Goal: Transaction & Acquisition: Purchase product/service

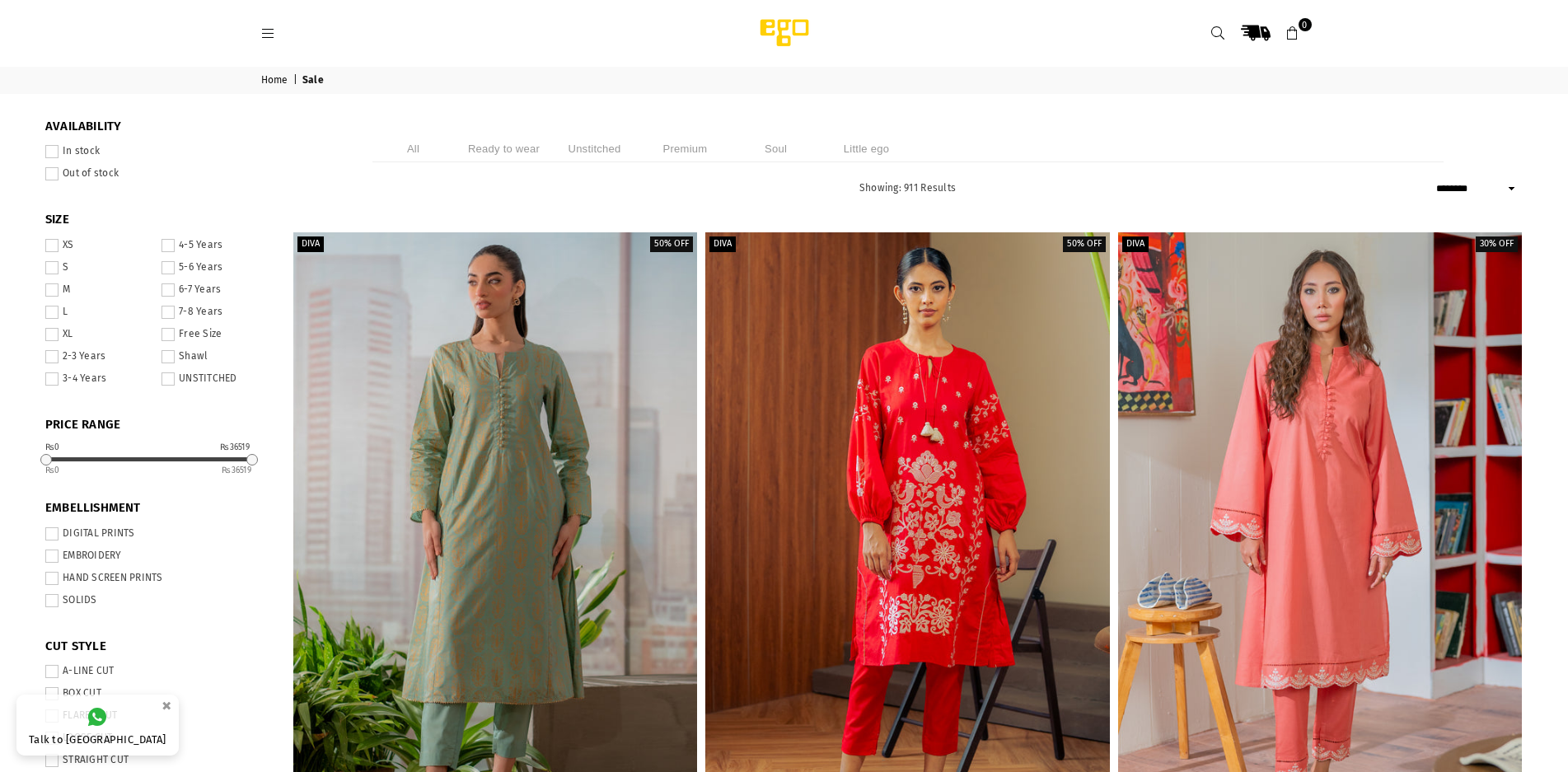
select select "******"
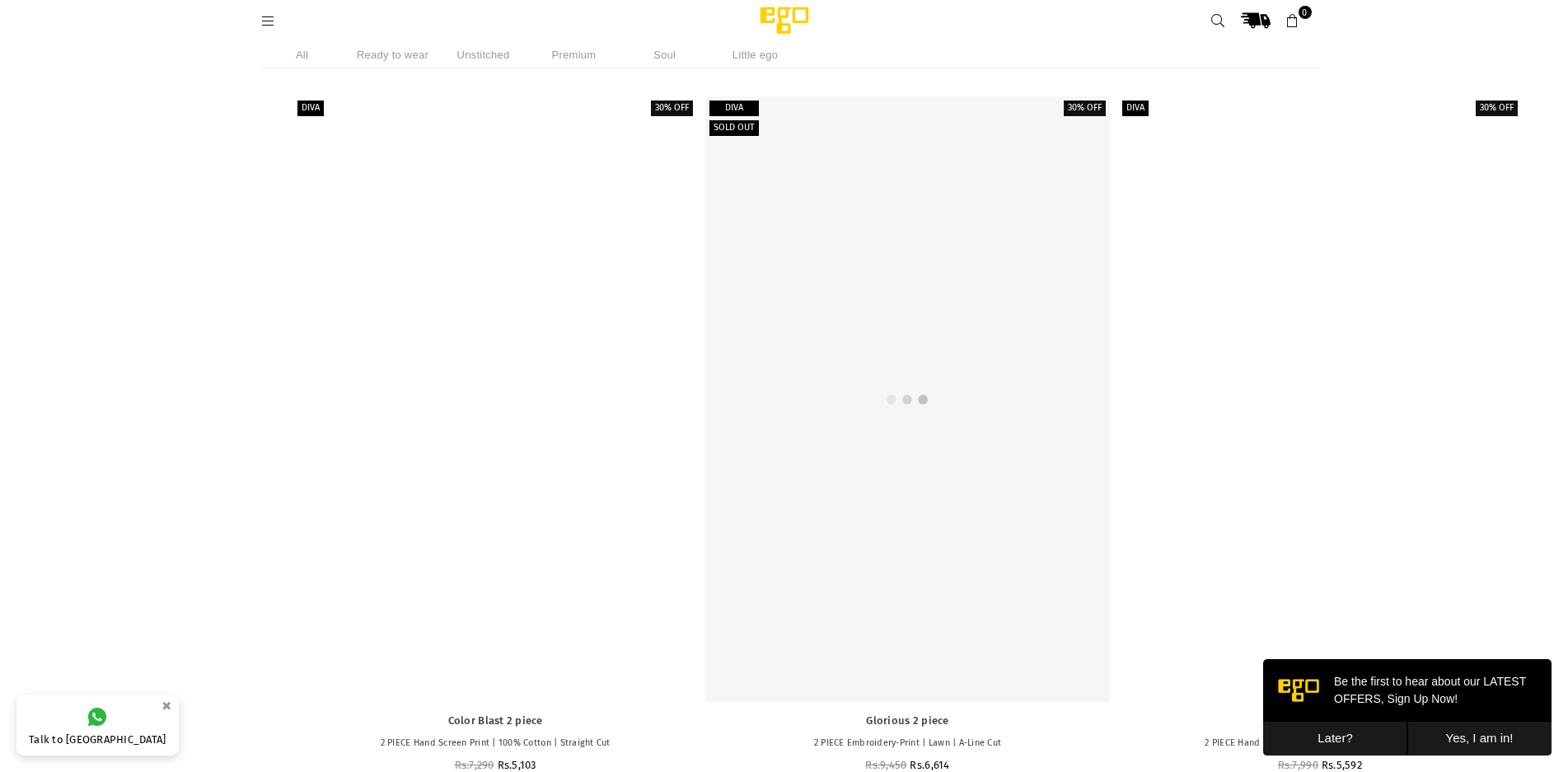
scroll to position [7507, 0]
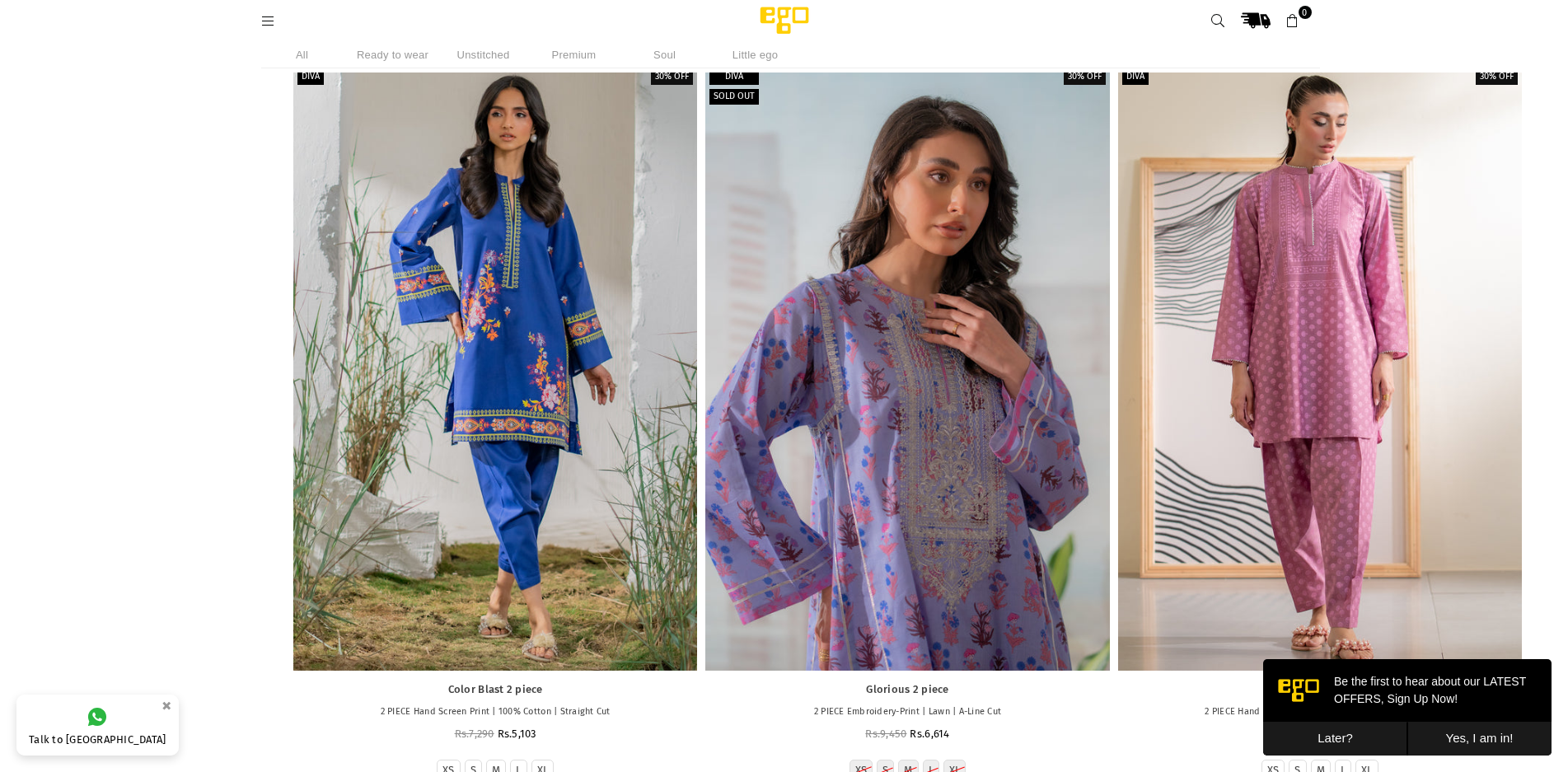
click at [907, 389] on div at bounding box center [907, 367] width 404 height 605
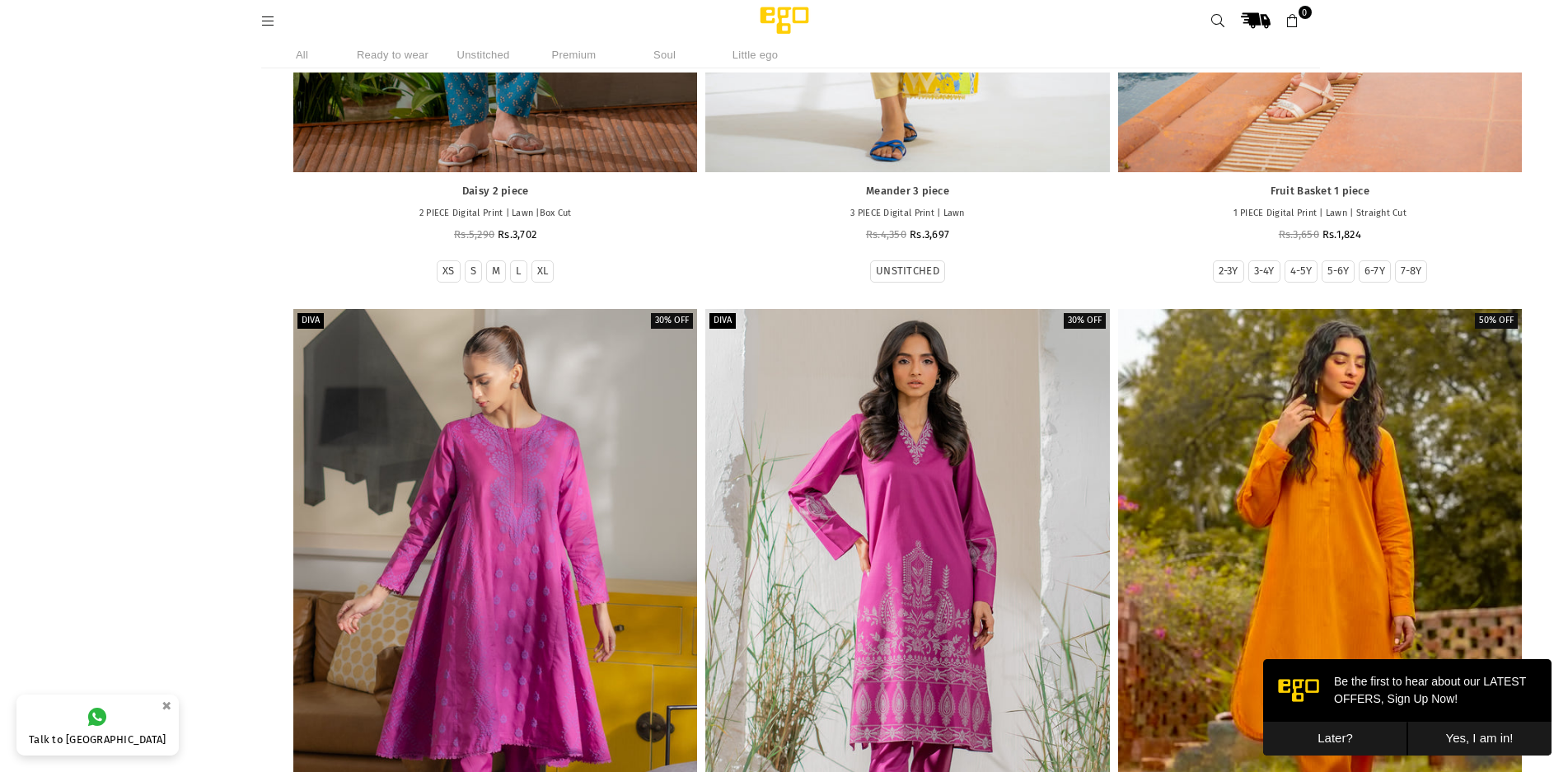
scroll to position [11131, 0]
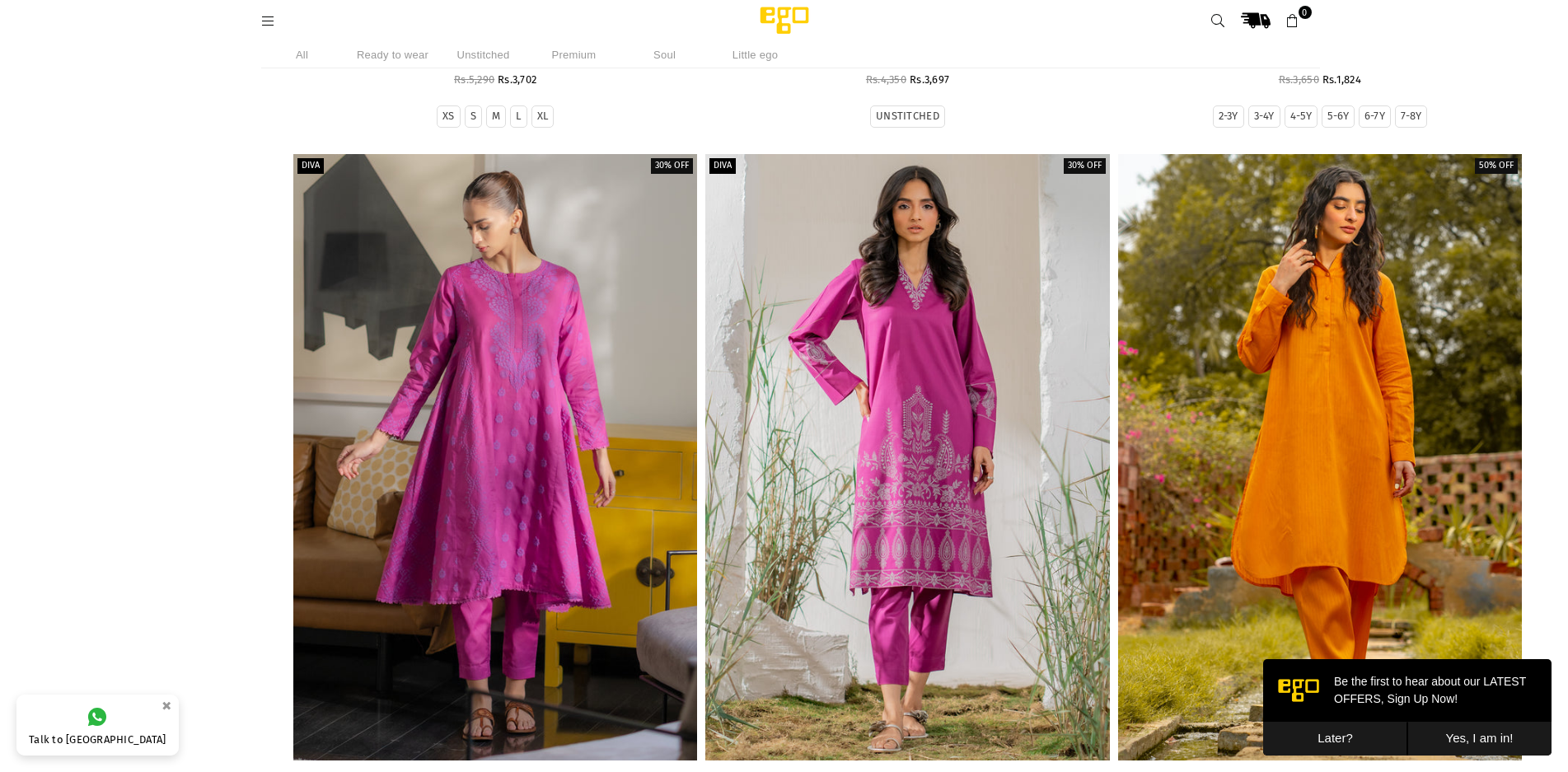
click at [410, 48] on li "Ready to wear" at bounding box center [393, 55] width 83 height 27
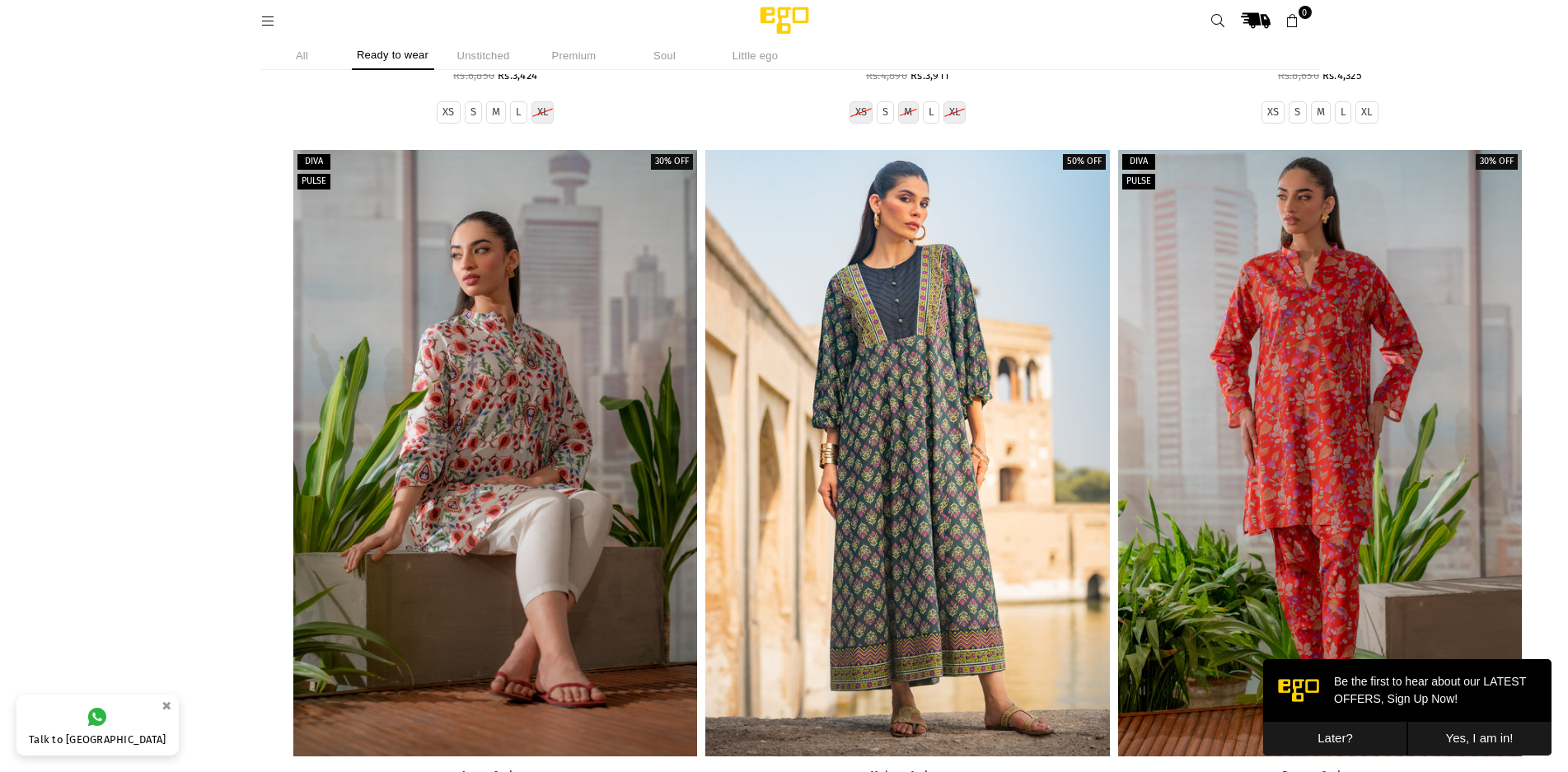
scroll to position [12054, 0]
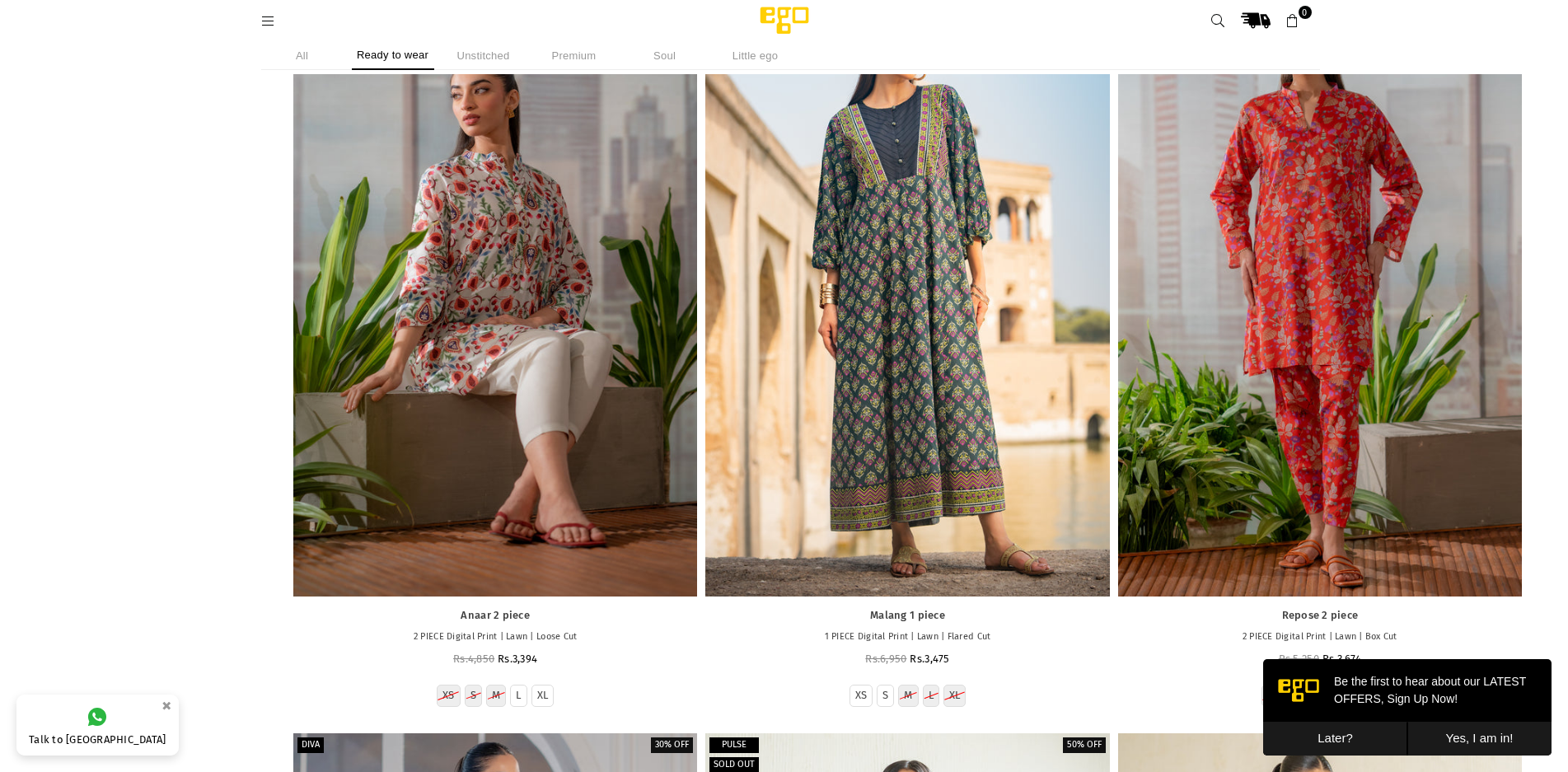
click at [526, 331] on div at bounding box center [495, 292] width 404 height 605
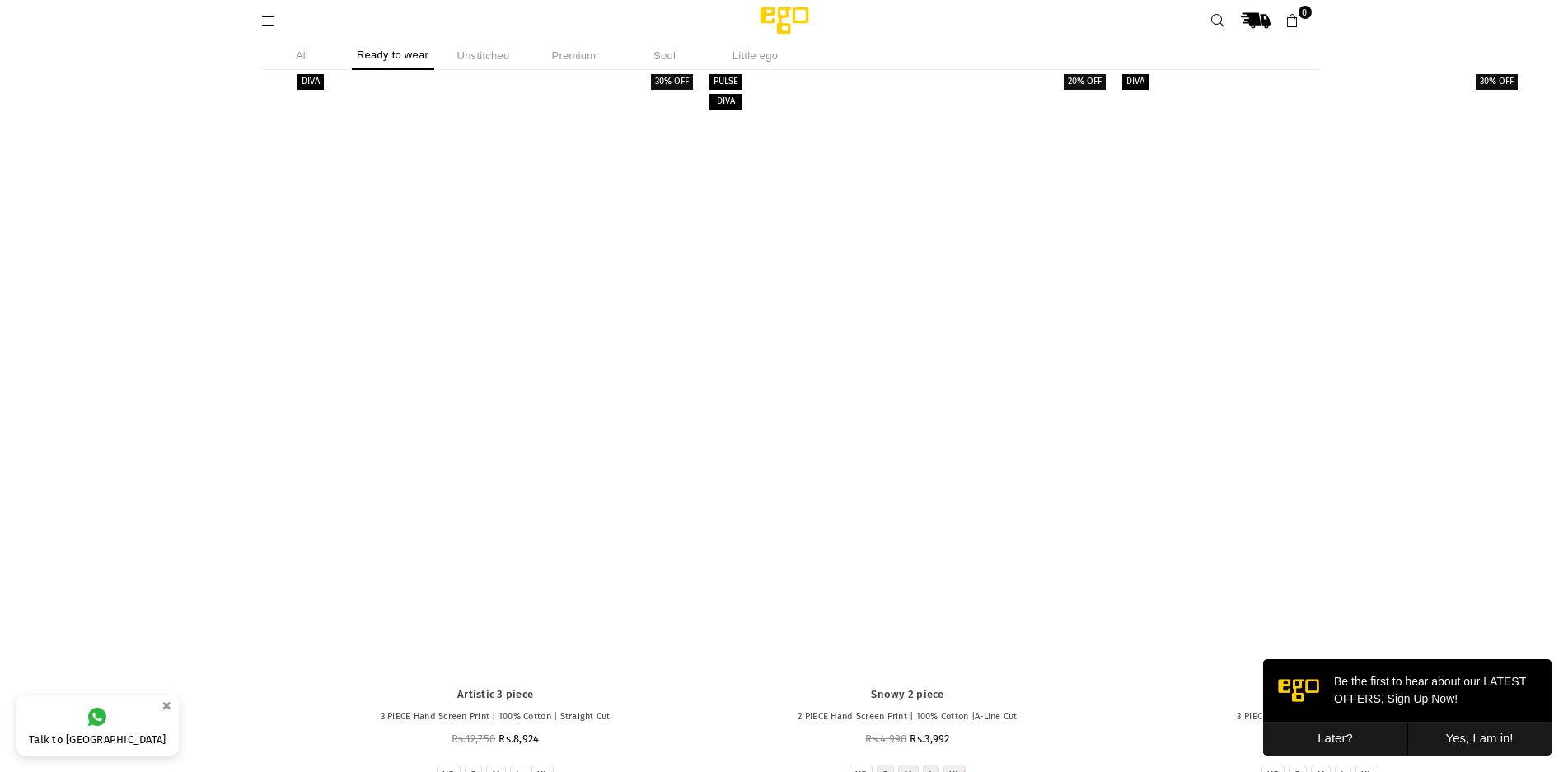
scroll to position [20968, 0]
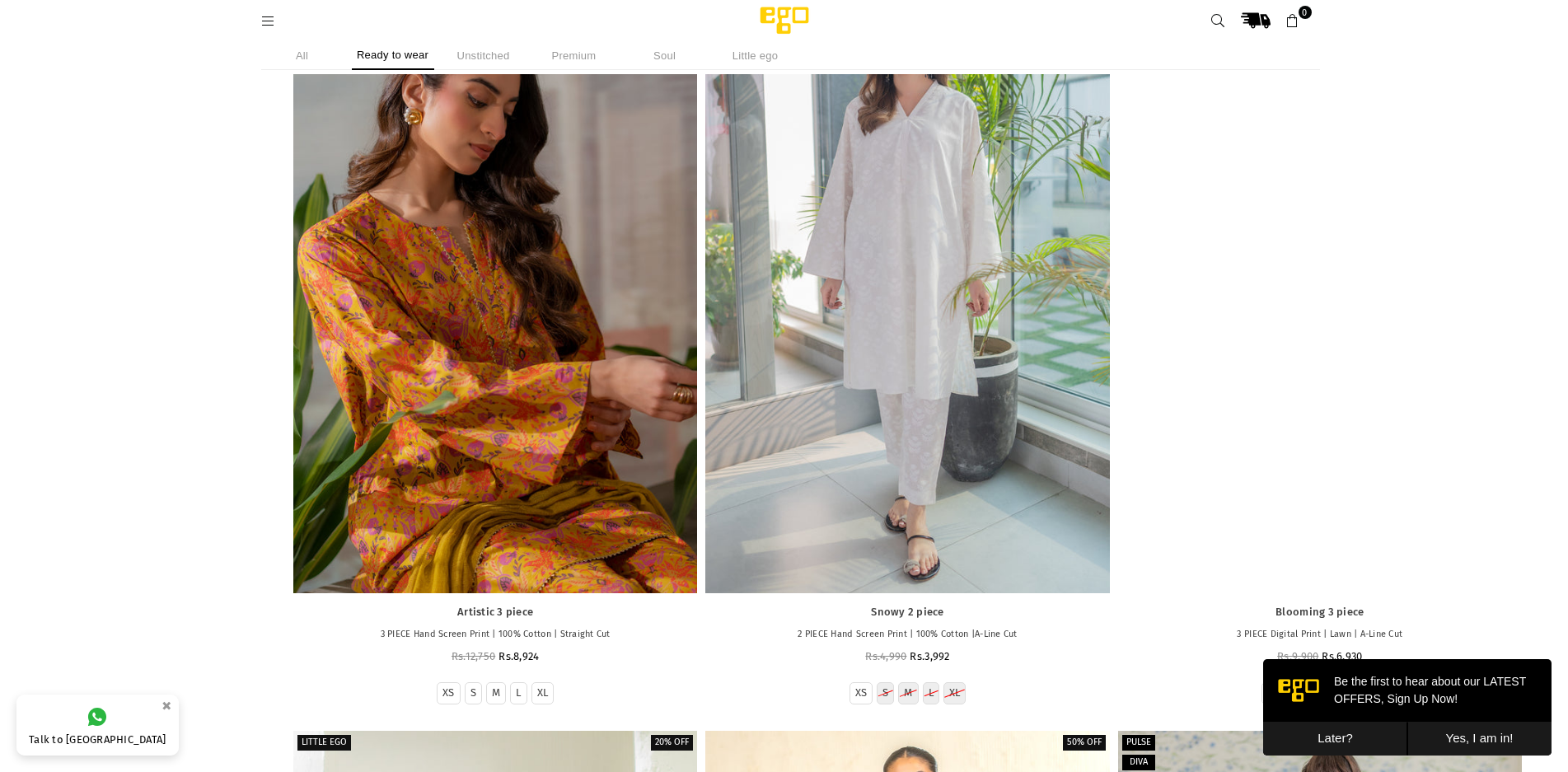
click at [513, 418] on div at bounding box center [495, 291] width 404 height 605
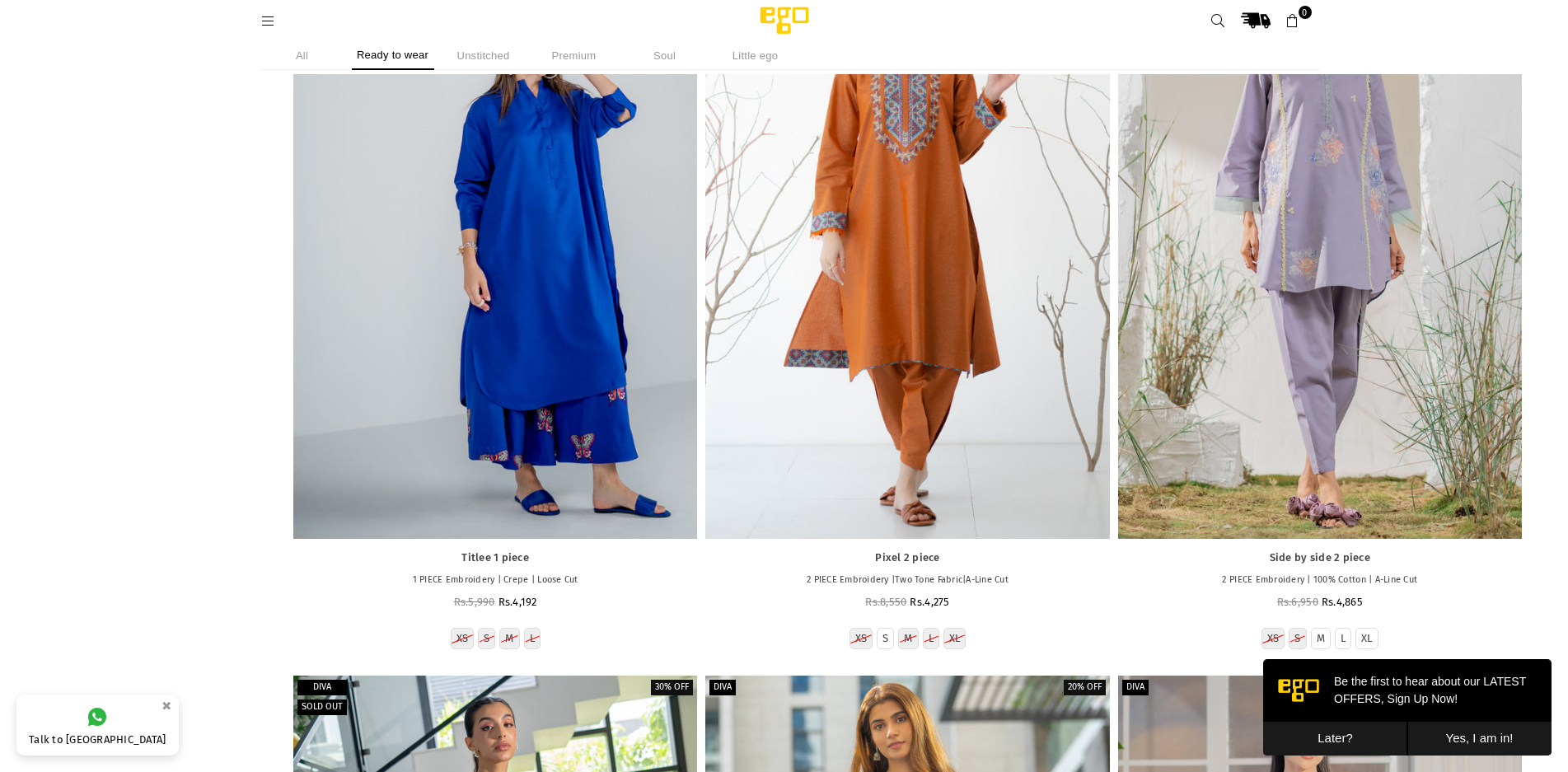
scroll to position [32168, 0]
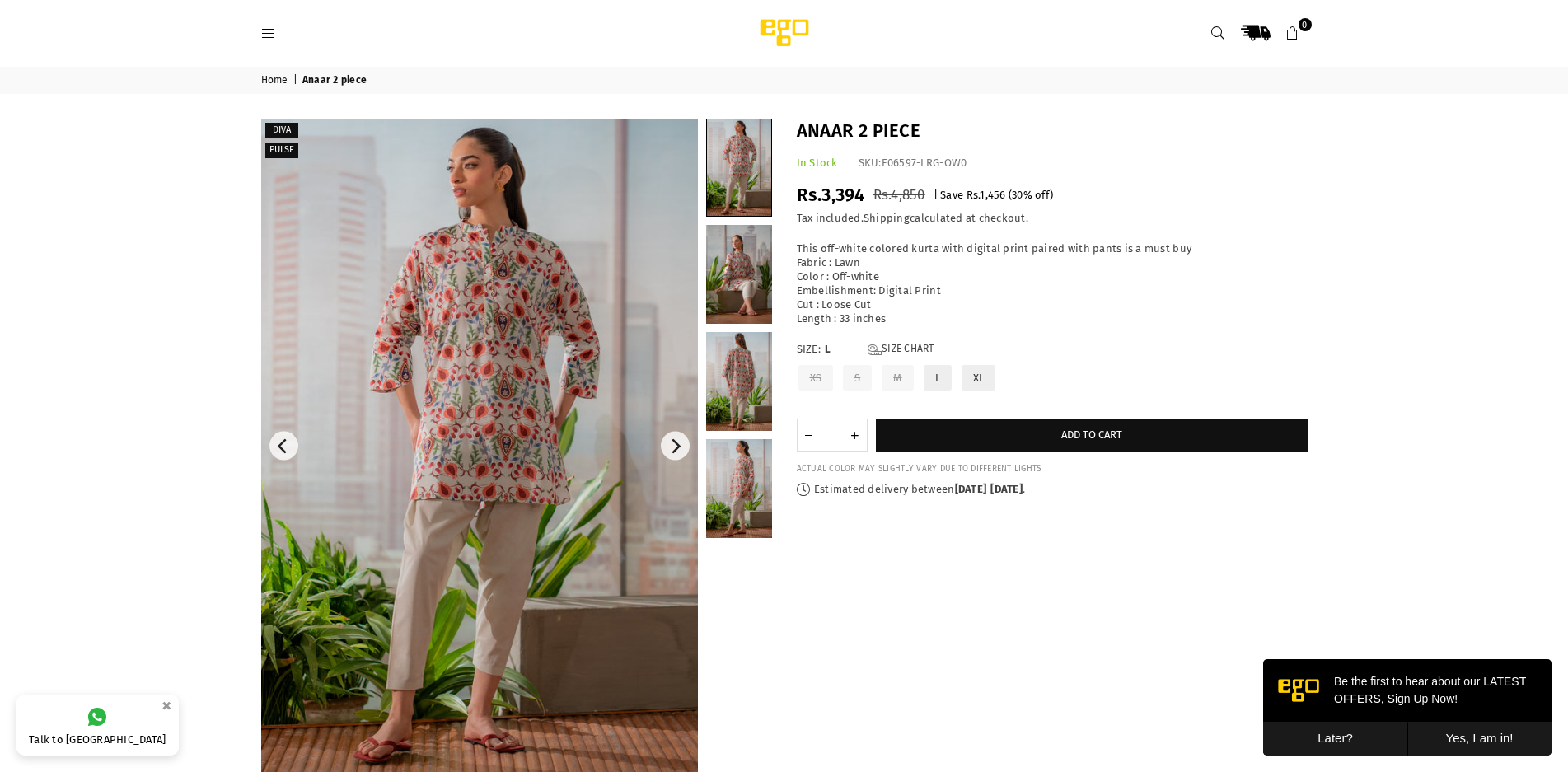
click at [934, 381] on label "L" at bounding box center [937, 377] width 32 height 29
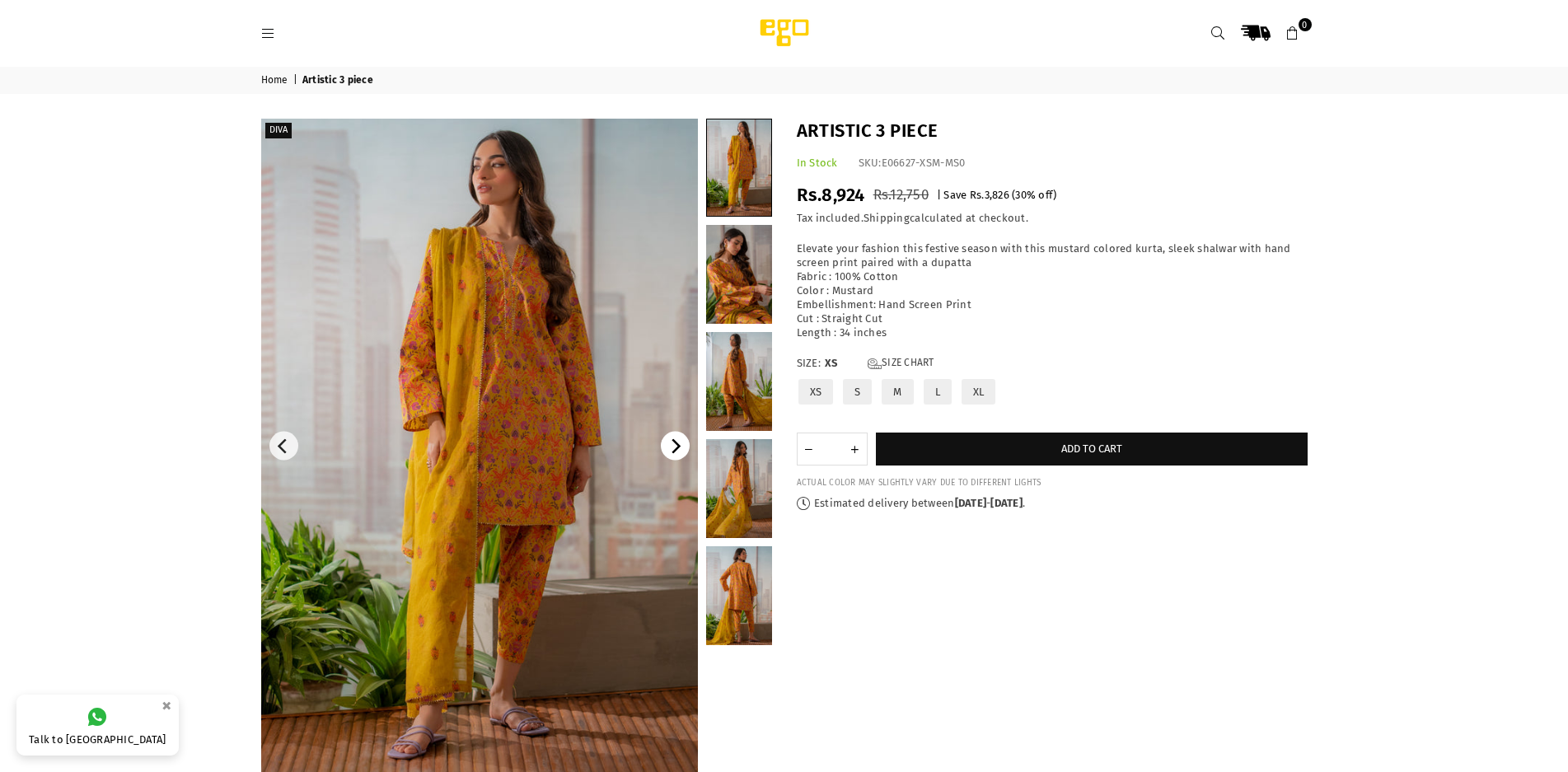
click at [671, 451] on icon "Next" at bounding box center [674, 446] width 14 height 14
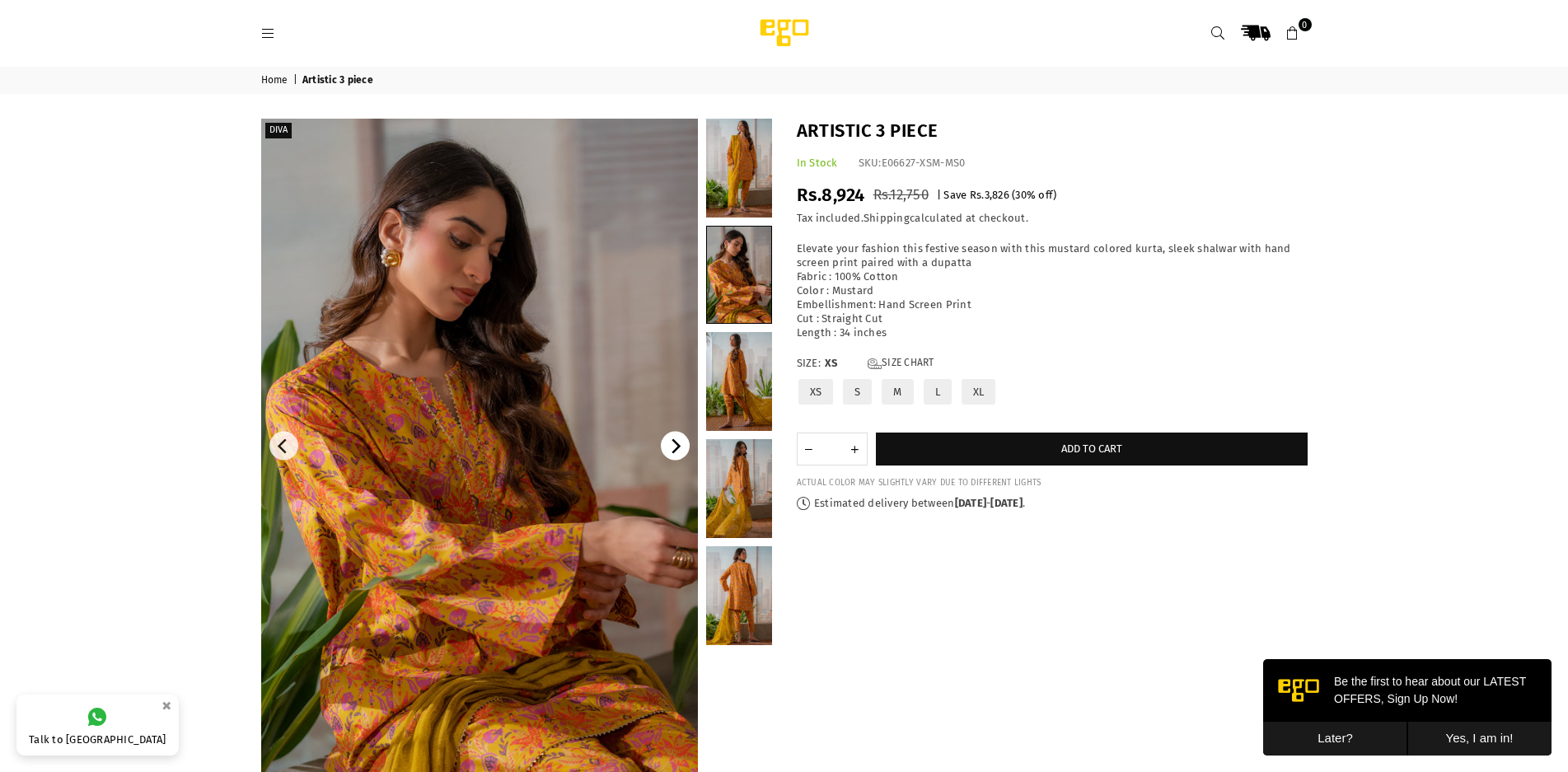
click at [677, 439] on icon "Next" at bounding box center [674, 446] width 14 height 14
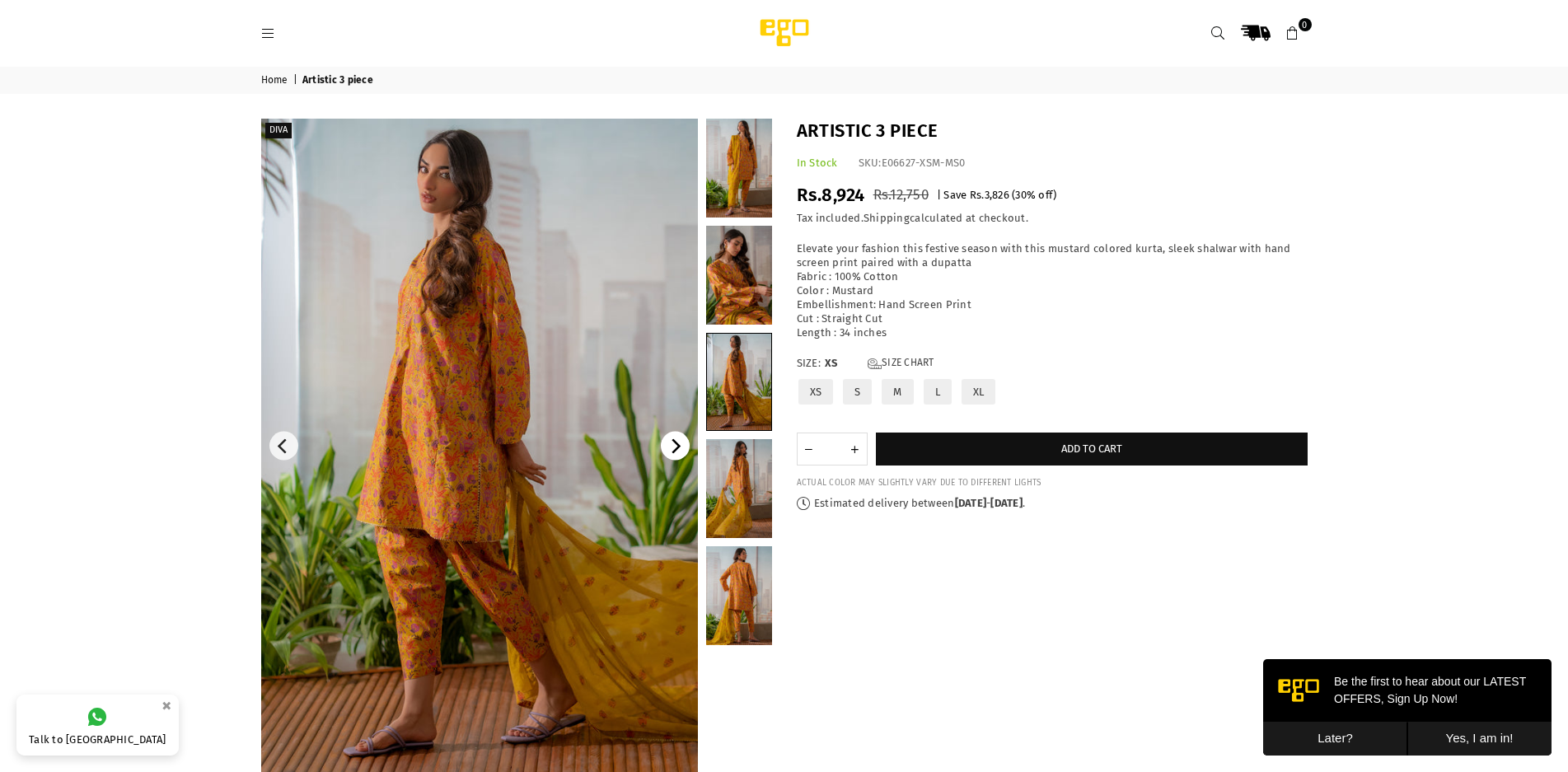
click at [676, 446] on icon "Next" at bounding box center [674, 446] width 14 height 14
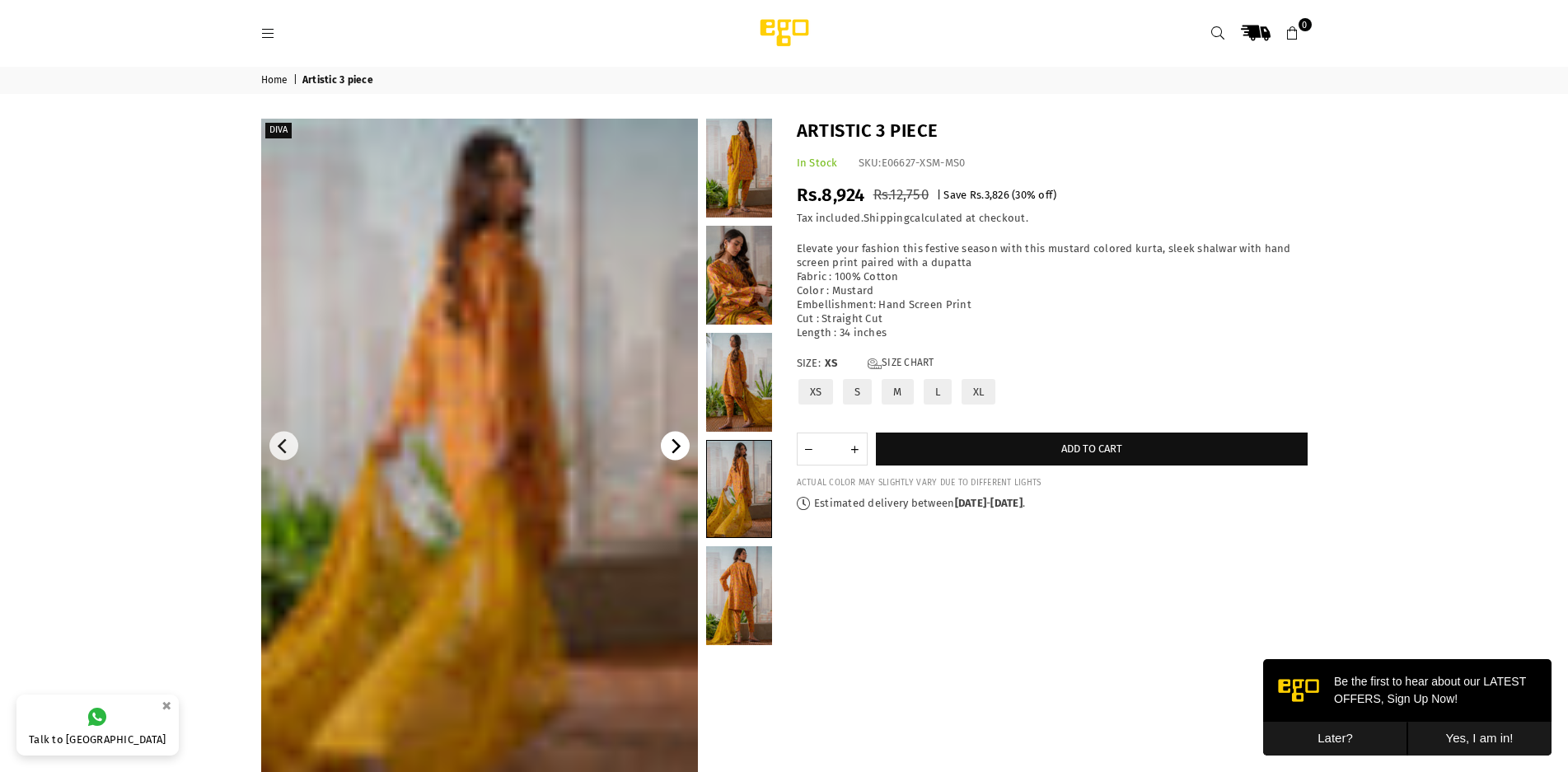
click at [680, 450] on icon "Next" at bounding box center [674, 446] width 14 height 14
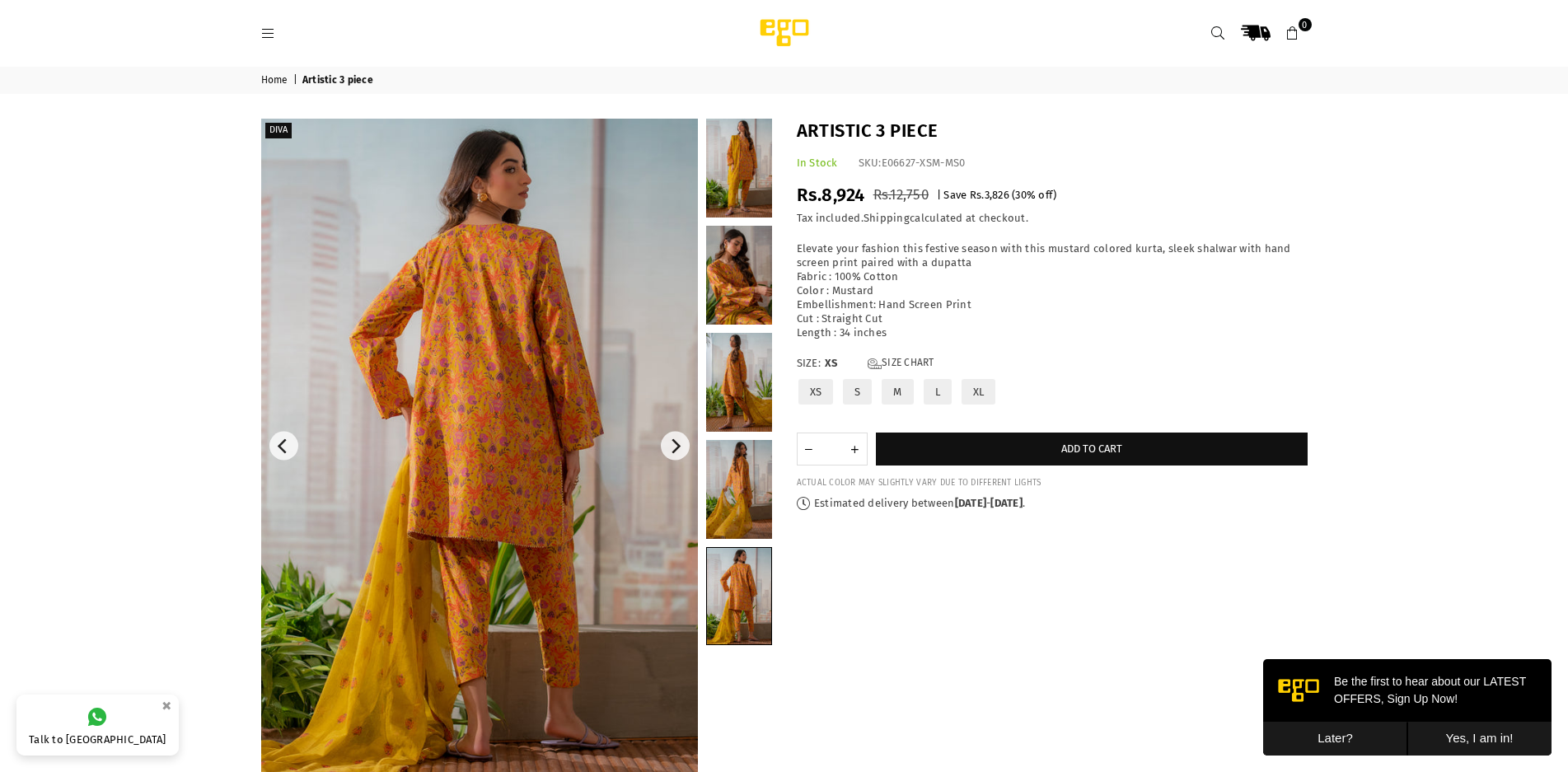
click at [693, 454] on img at bounding box center [479, 446] width 437 height 654
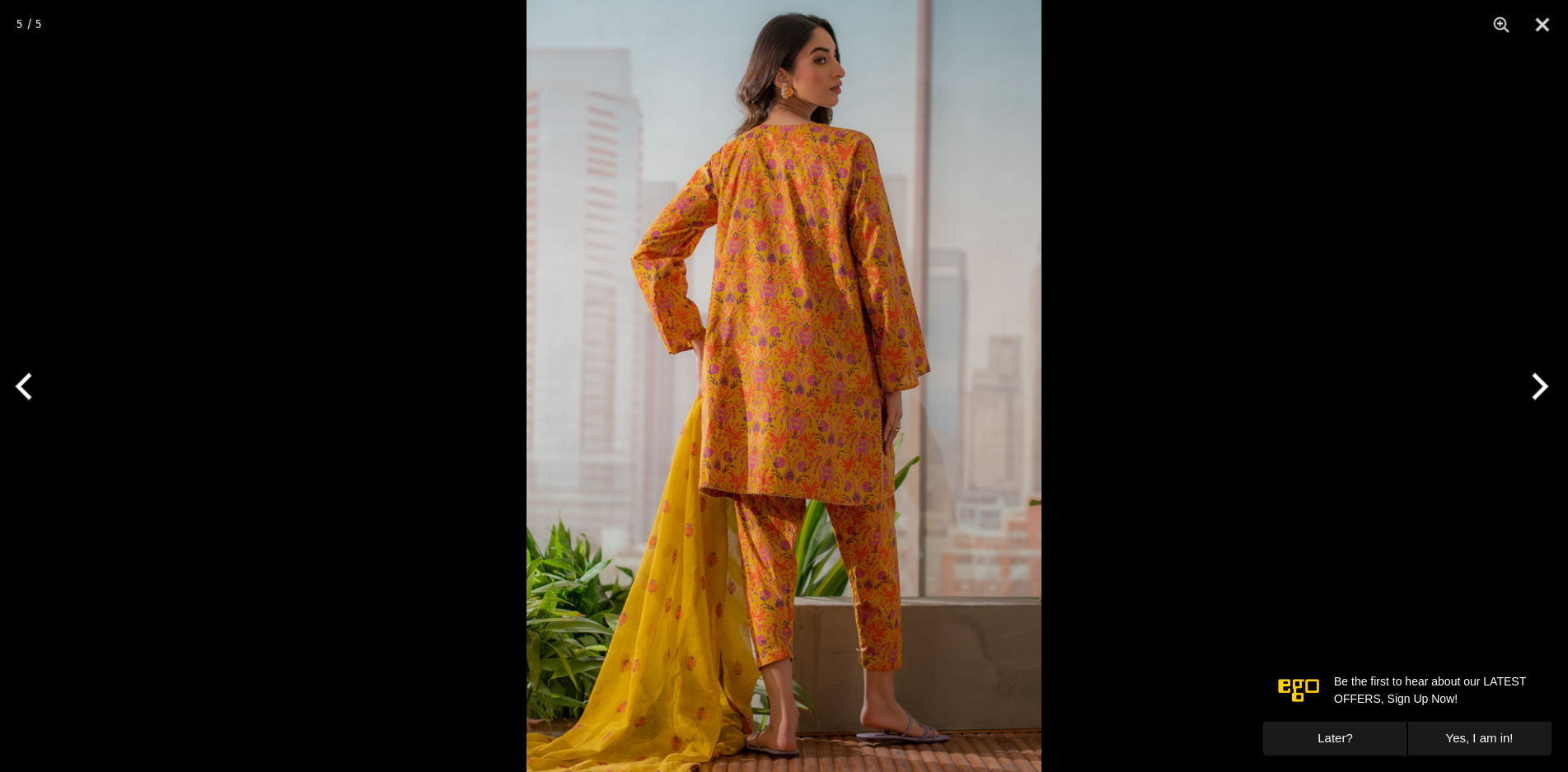
click at [688, 450] on img at bounding box center [784, 386] width 515 height 773
click at [1552, 390] on button "Next" at bounding box center [1537, 386] width 61 height 83
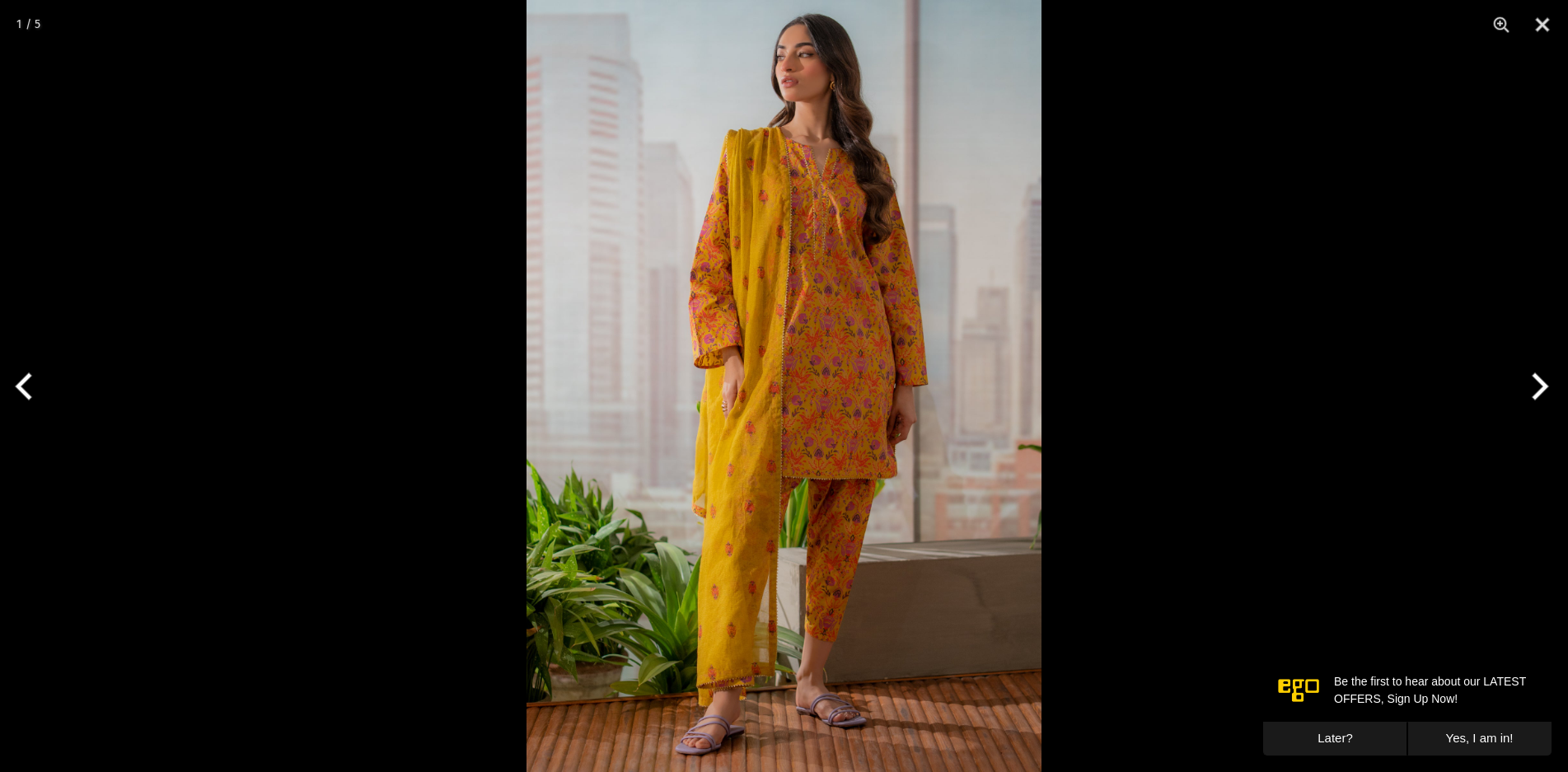
click at [1533, 389] on button "Next" at bounding box center [1537, 386] width 61 height 83
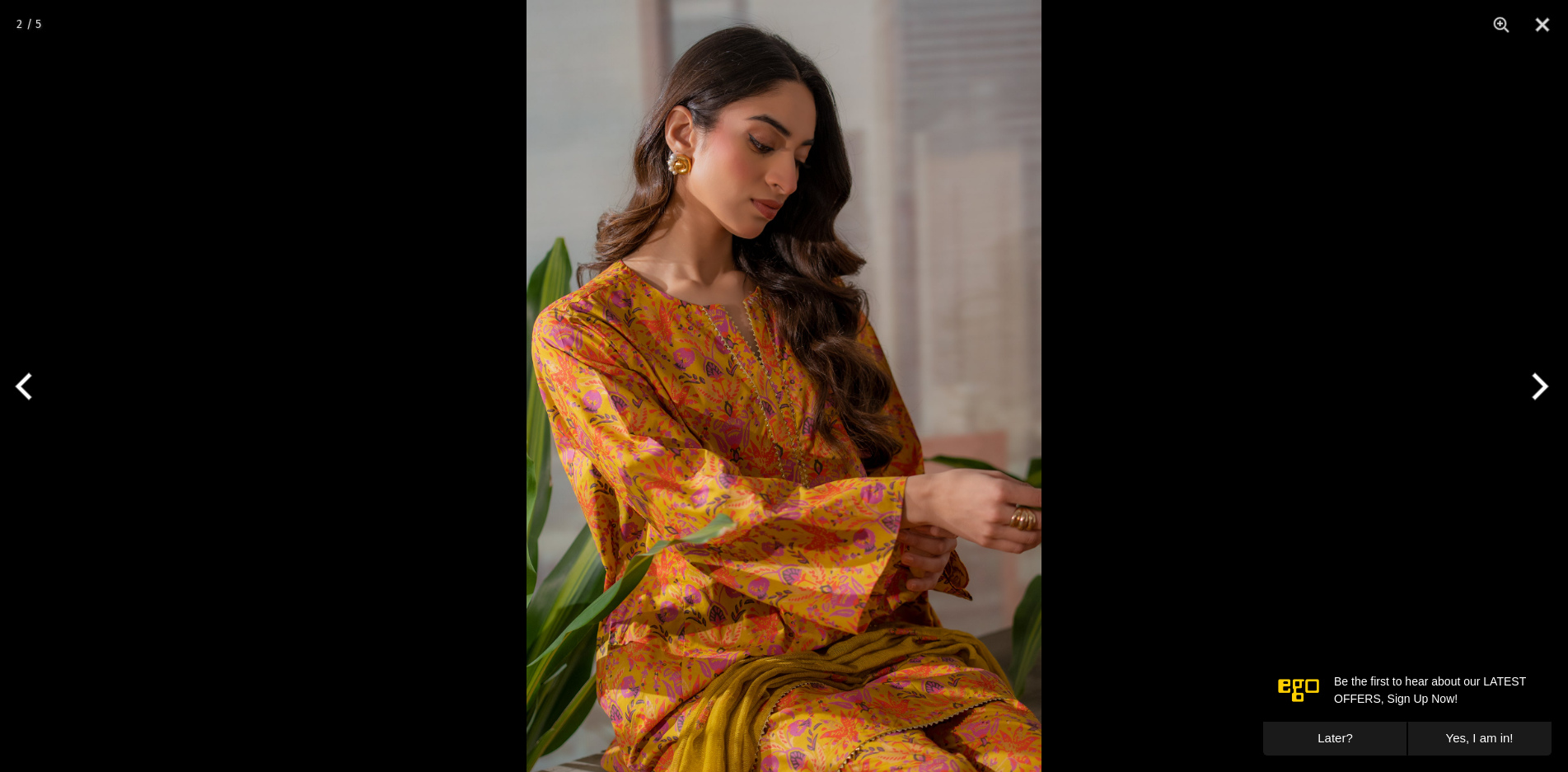
click at [1533, 389] on button "Next" at bounding box center [1537, 386] width 61 height 83
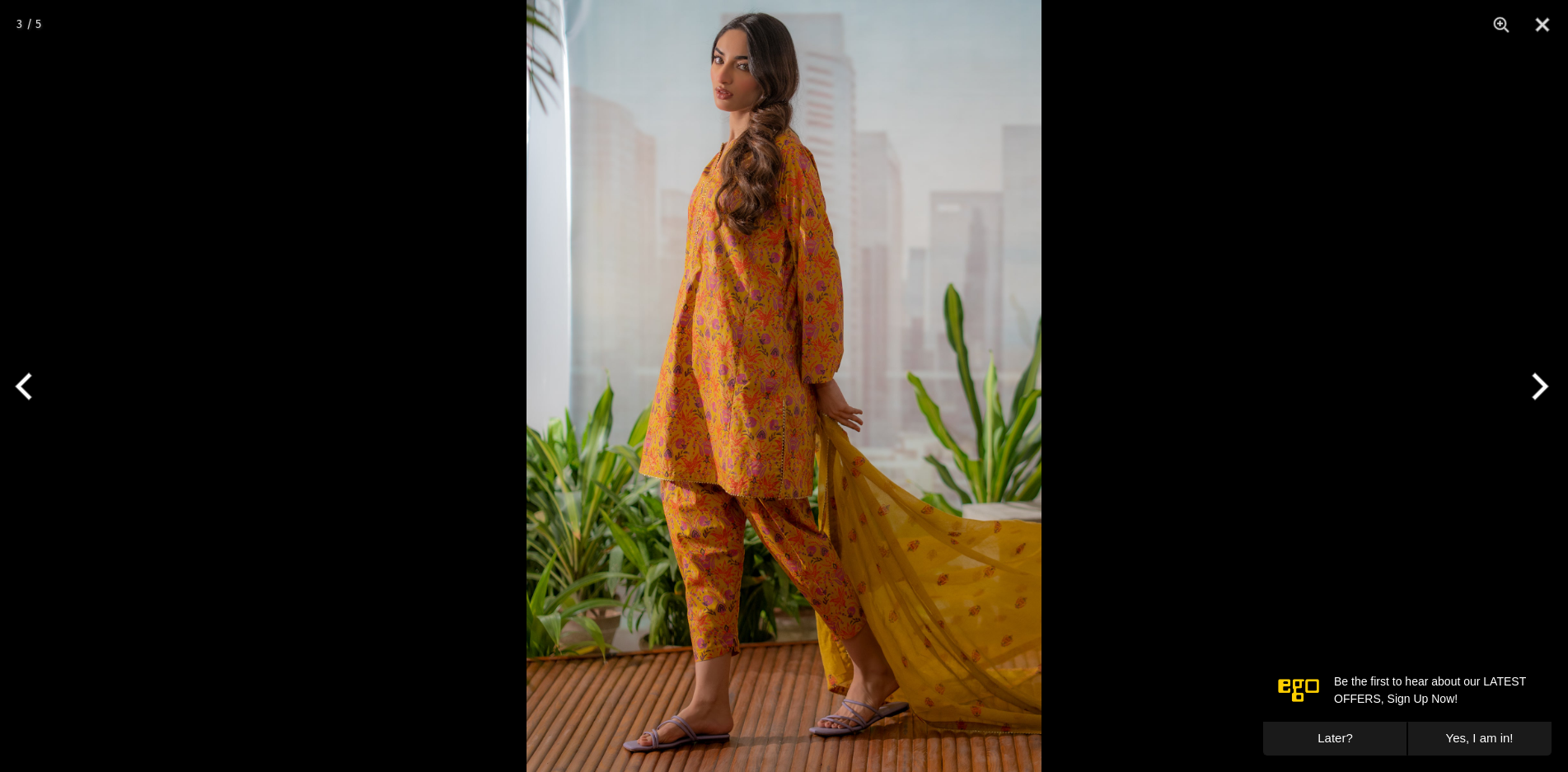
click at [1533, 389] on button "Next" at bounding box center [1537, 386] width 61 height 83
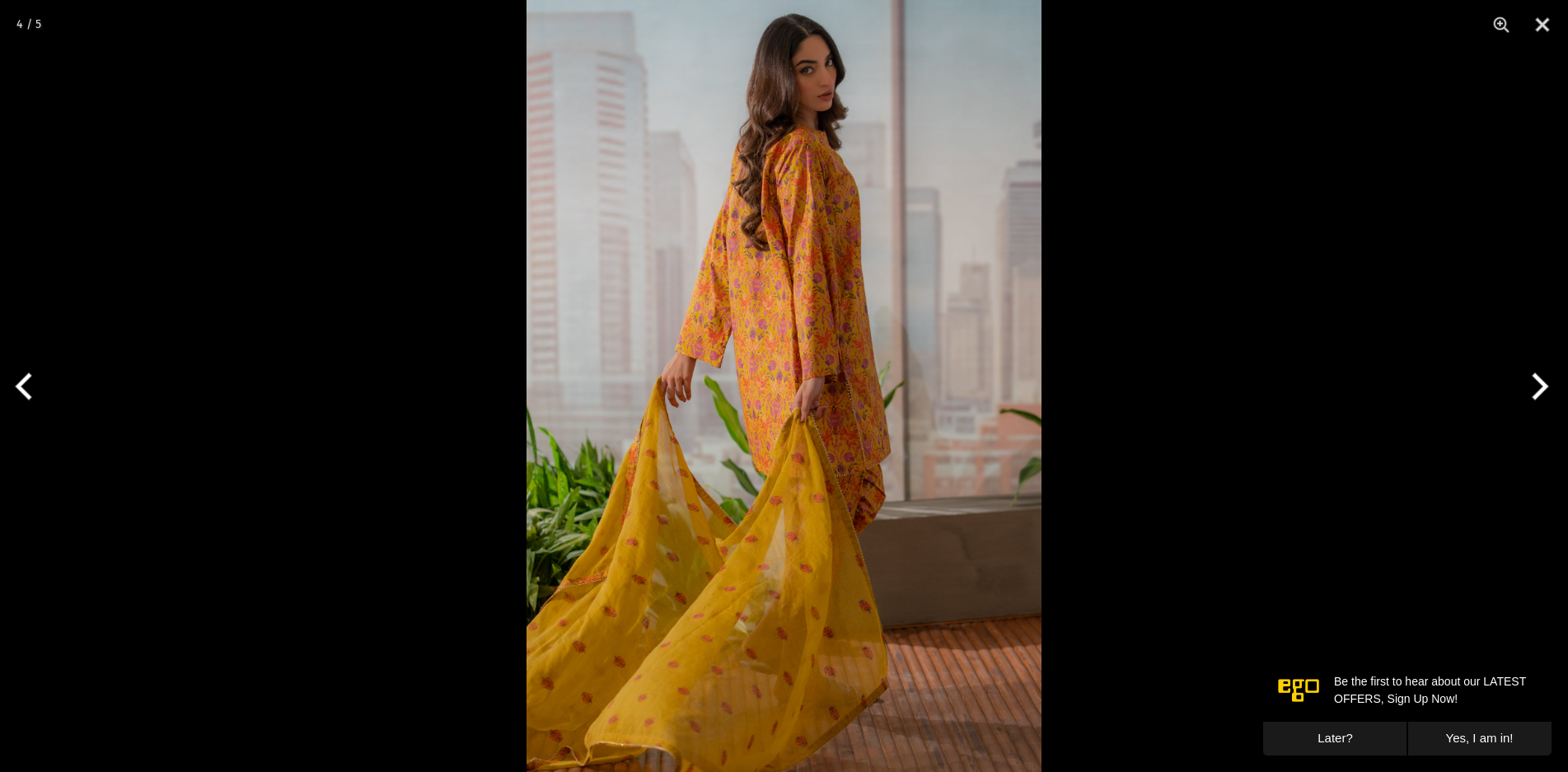
click at [1533, 389] on button "Next" at bounding box center [1537, 386] width 61 height 83
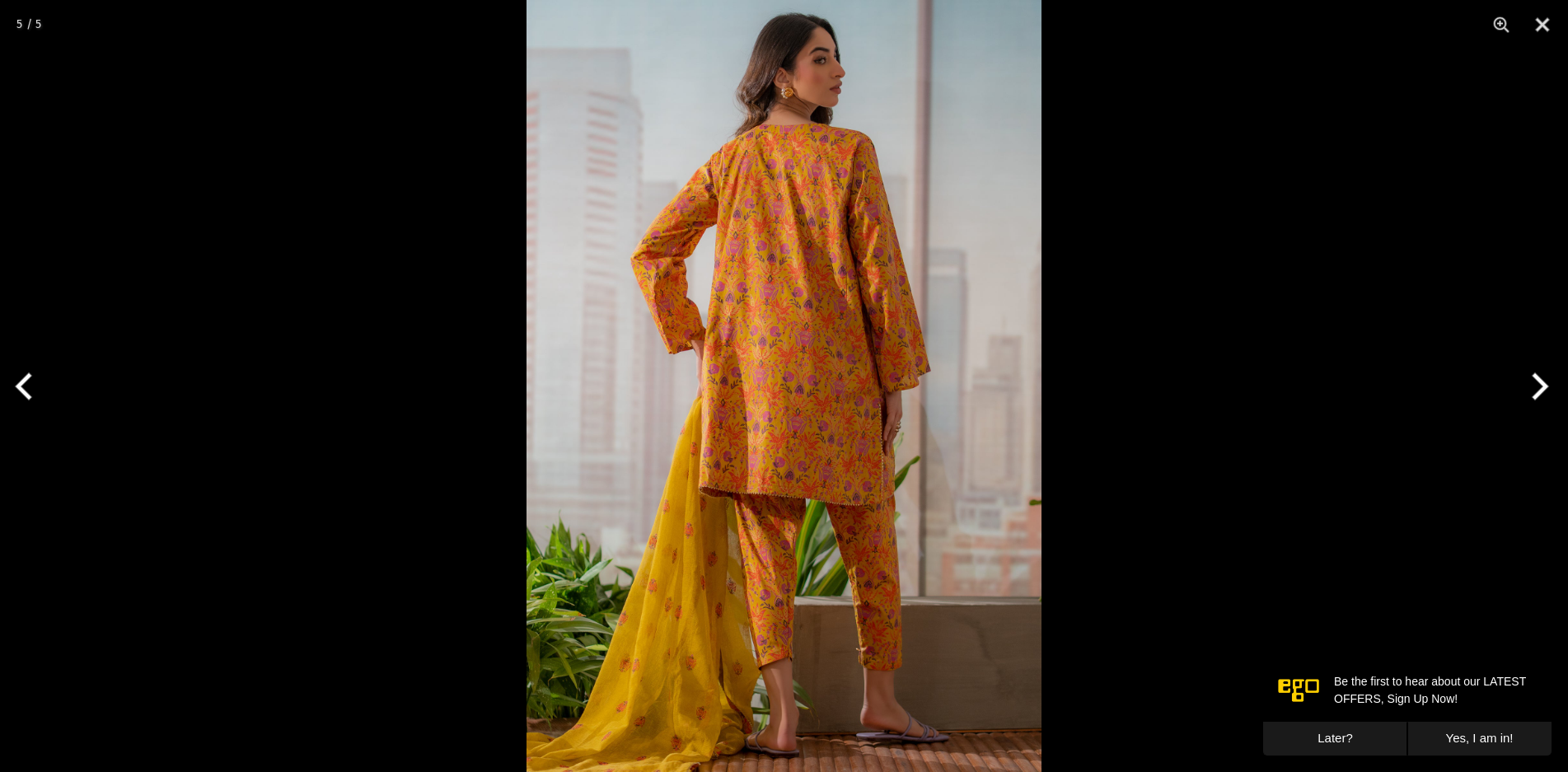
click at [1533, 389] on button "Next" at bounding box center [1537, 386] width 61 height 83
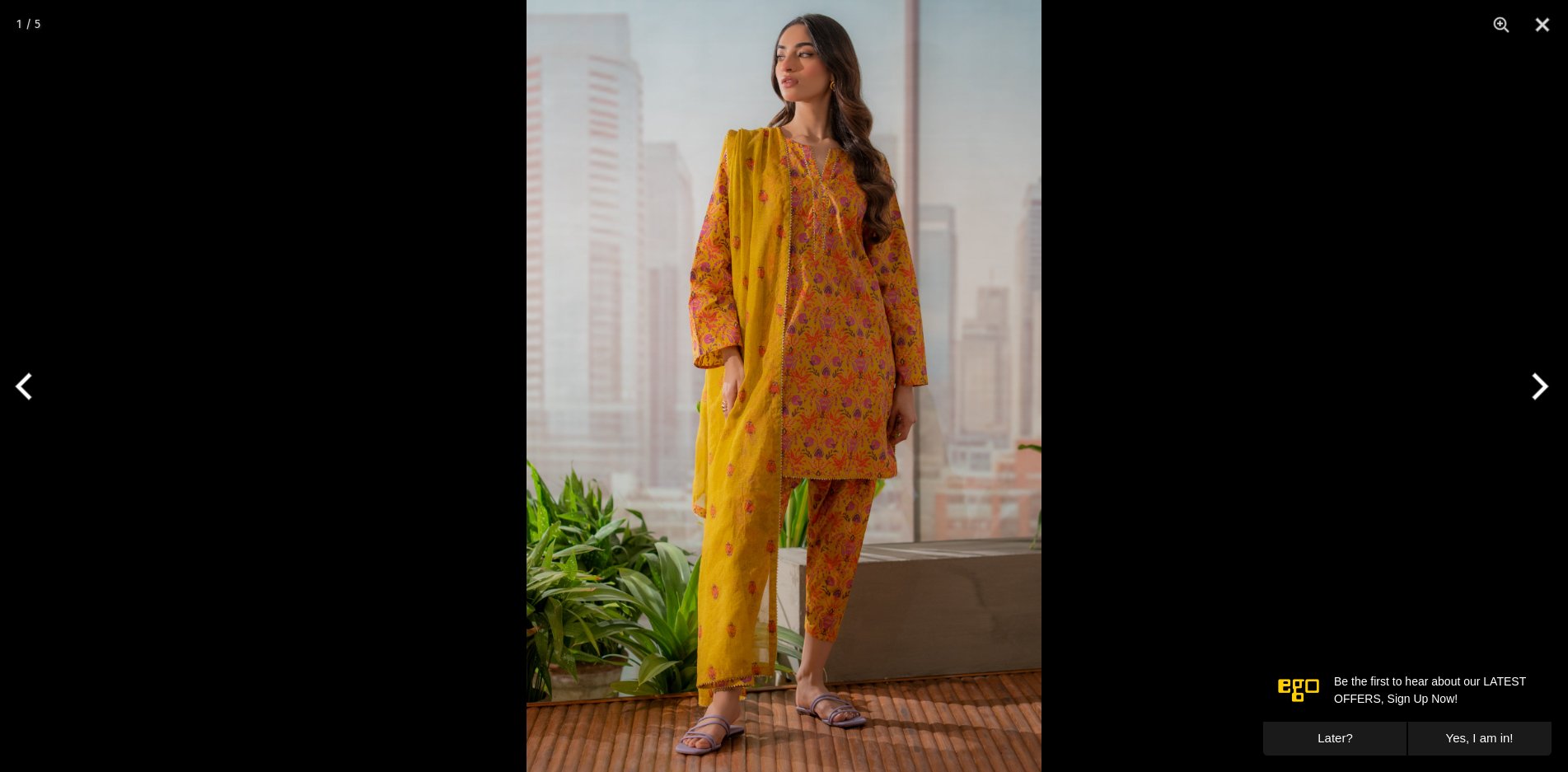
click at [1533, 389] on button "Next" at bounding box center [1537, 386] width 61 height 83
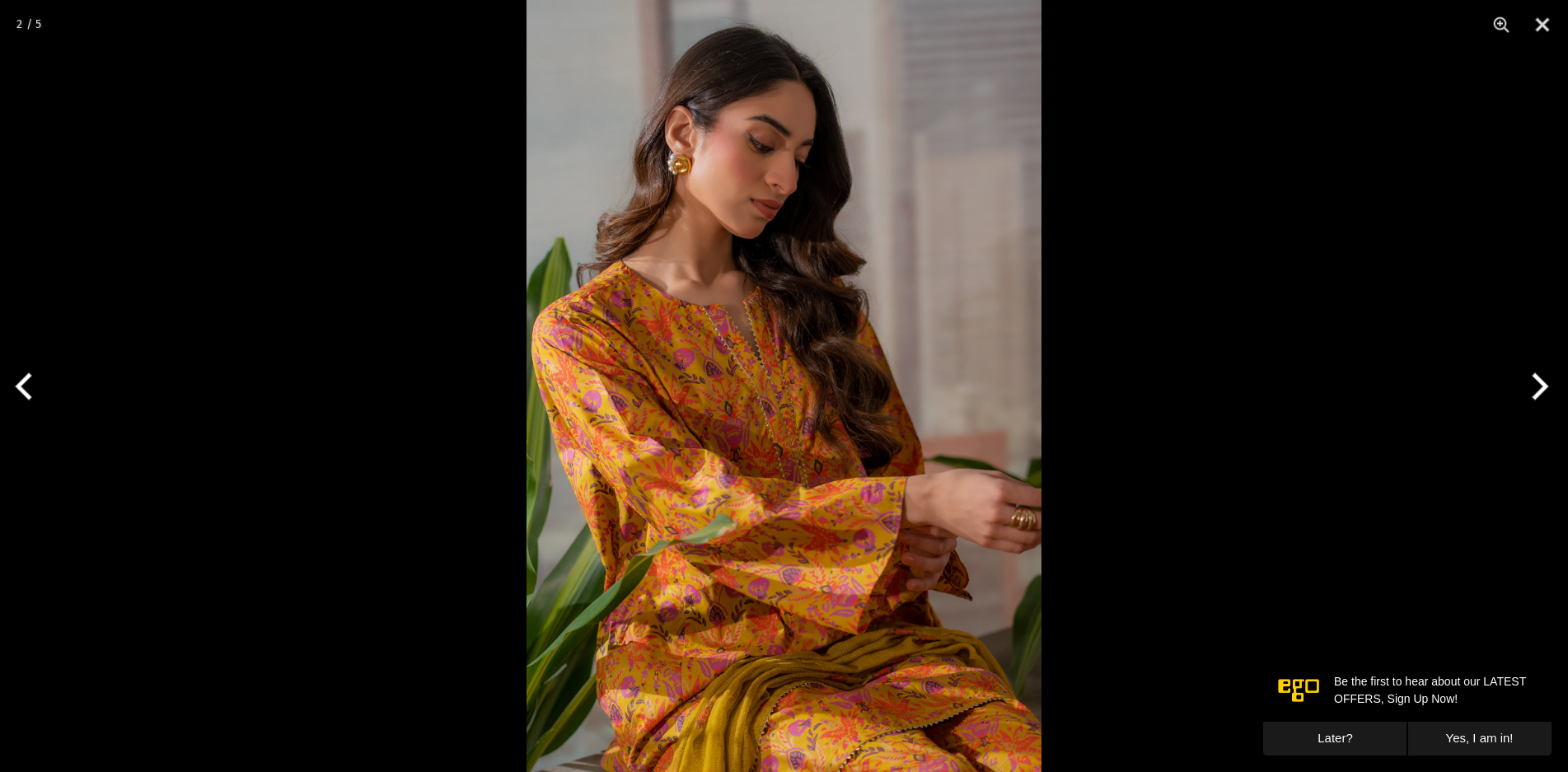
click at [1533, 389] on button "Next" at bounding box center [1537, 386] width 61 height 83
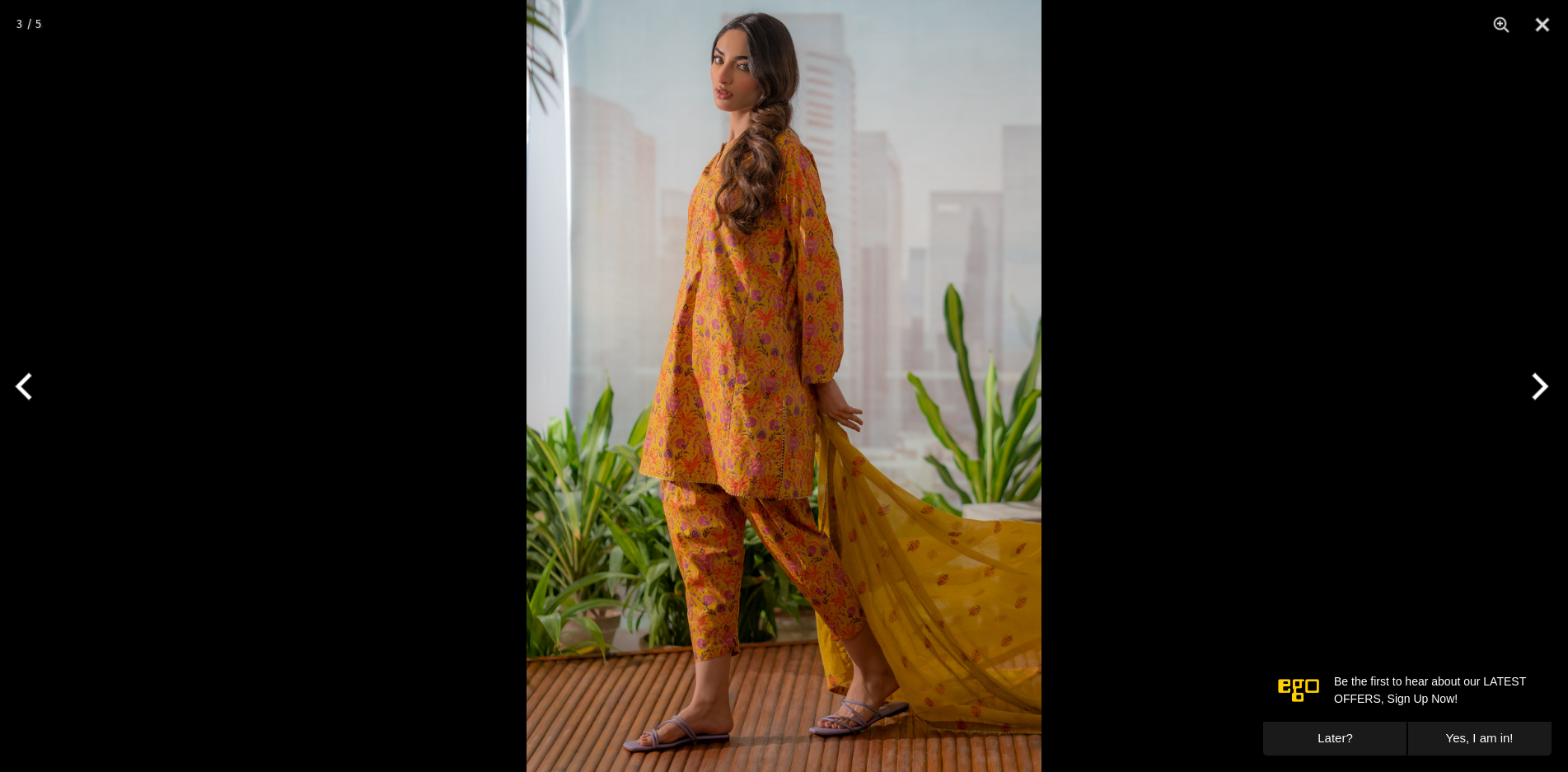
click at [1533, 389] on button "Next" at bounding box center [1537, 386] width 61 height 83
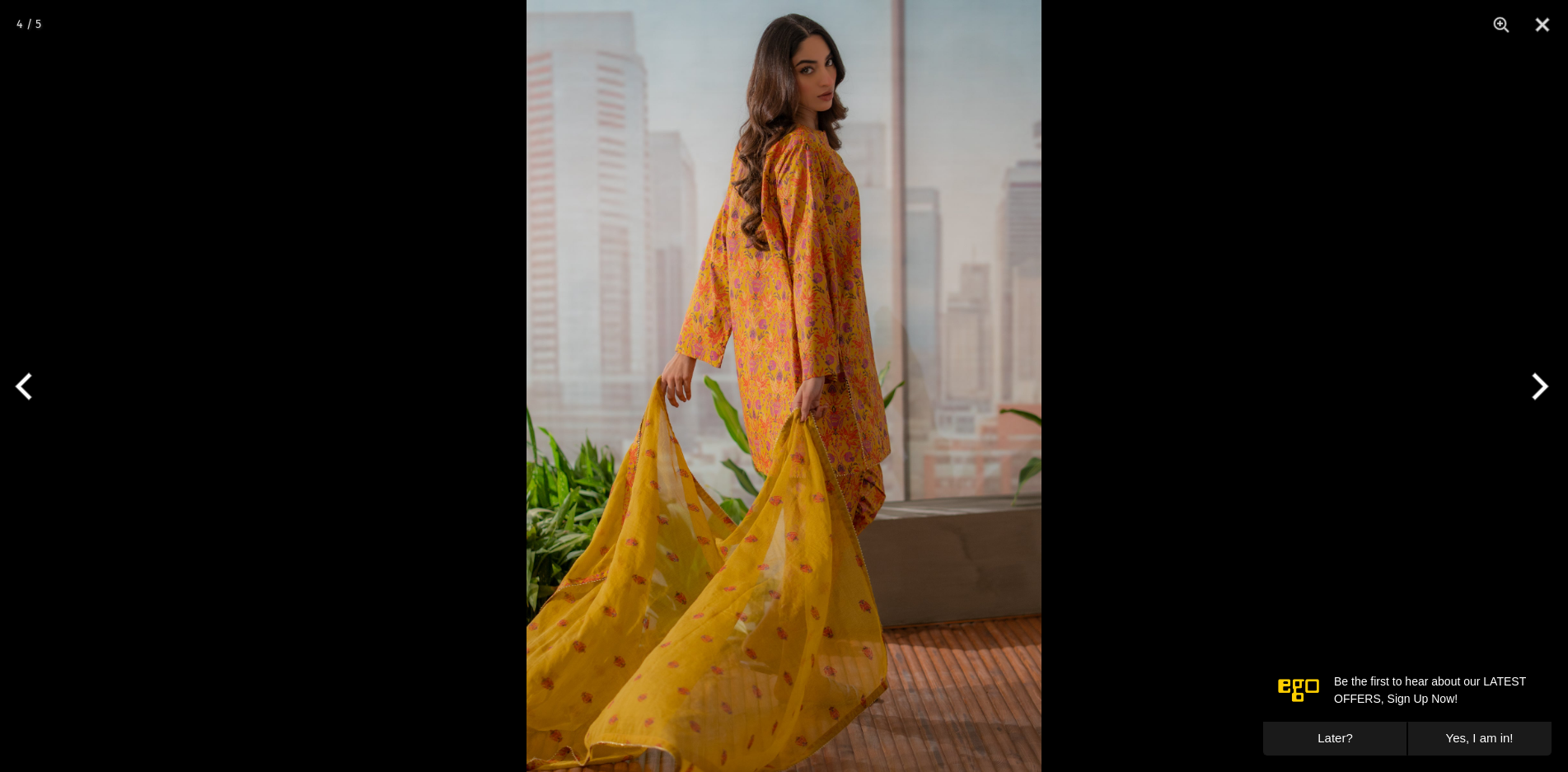
click at [1533, 389] on button "Next" at bounding box center [1537, 386] width 61 height 83
